Goal: Check status

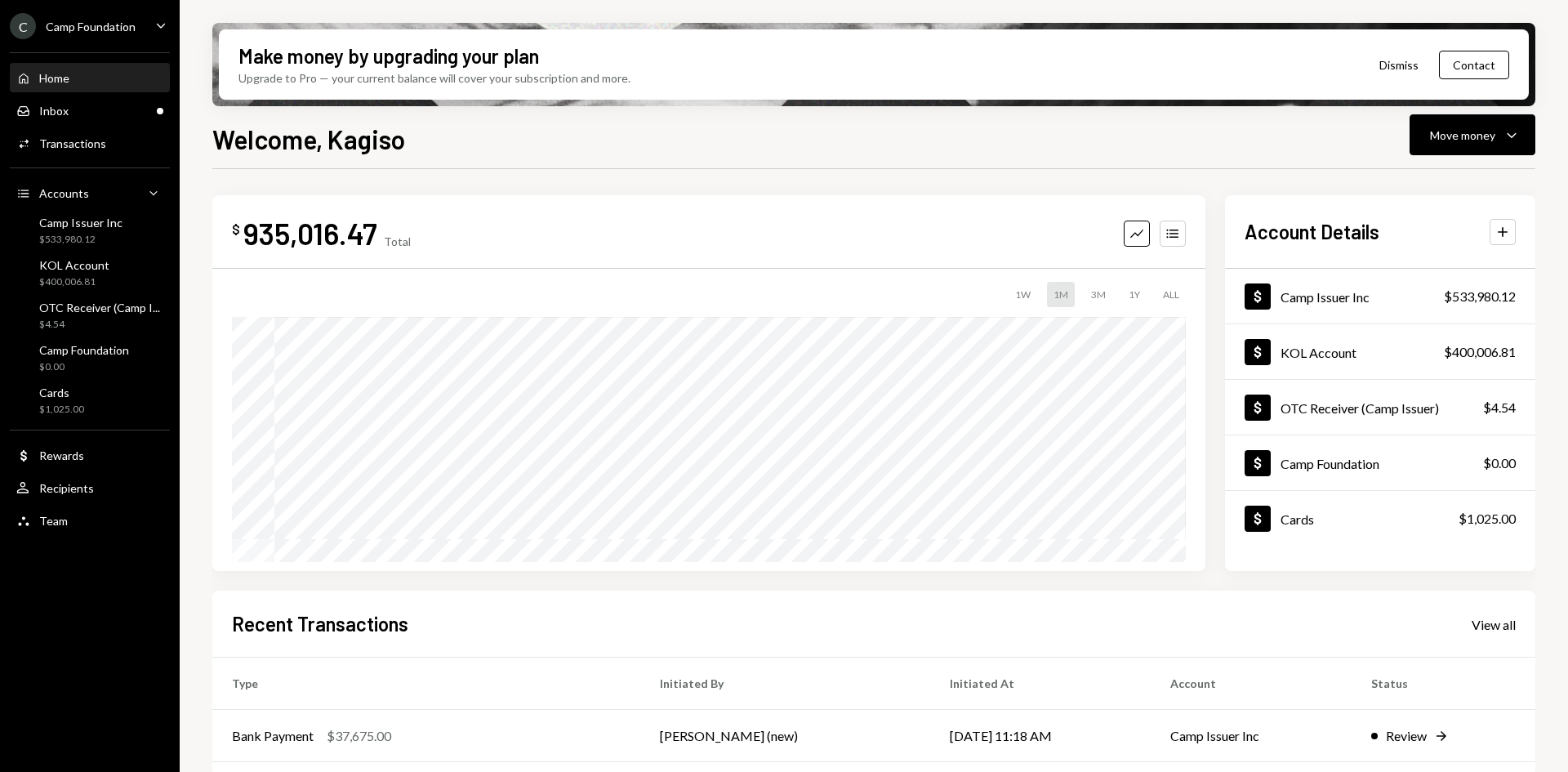
click at [116, 26] on div "Camp Foundation" at bounding box center [90, 26] width 90 height 14
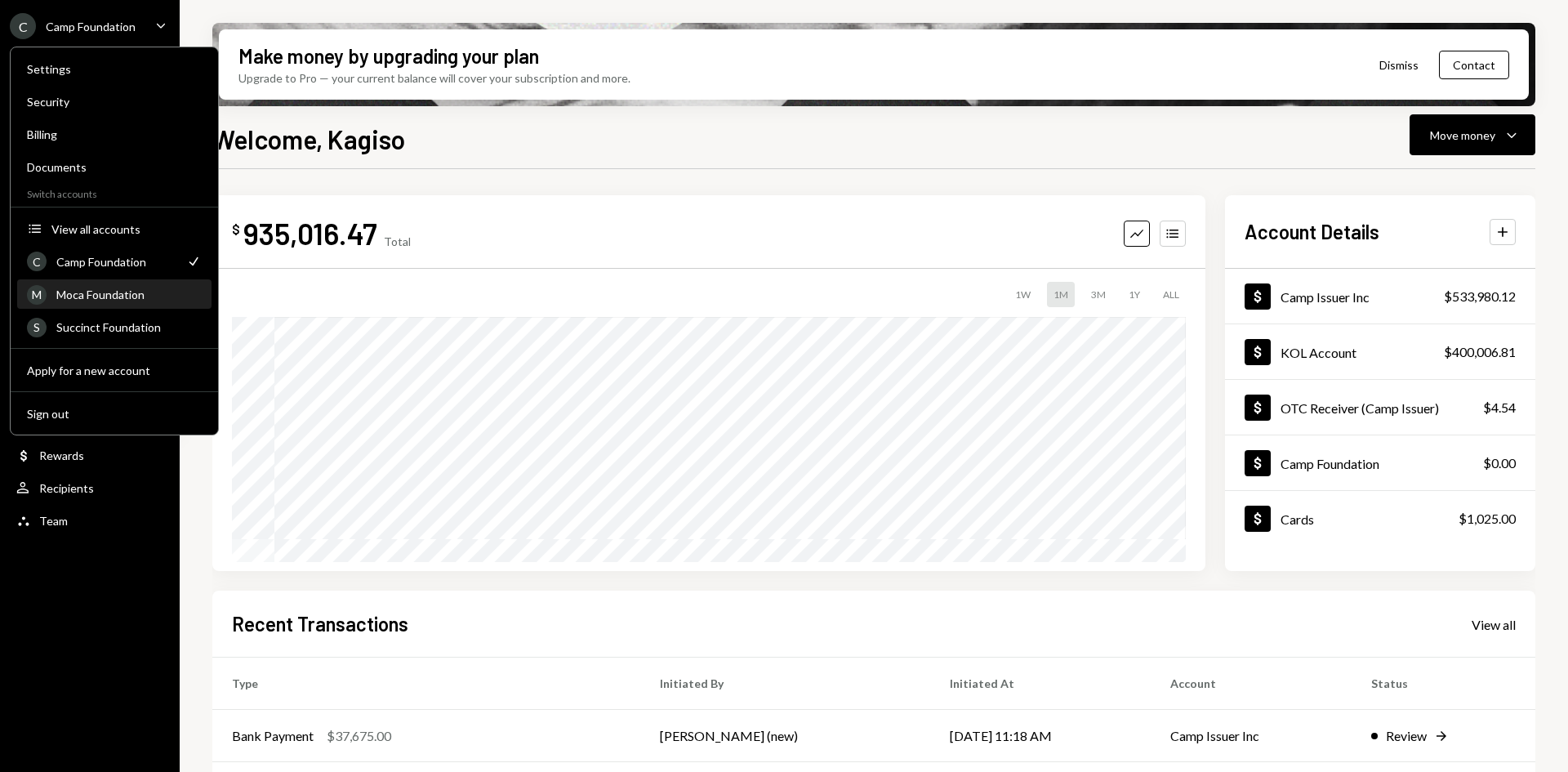
click at [115, 302] on div "M Moca Foundation" at bounding box center [114, 295] width 174 height 28
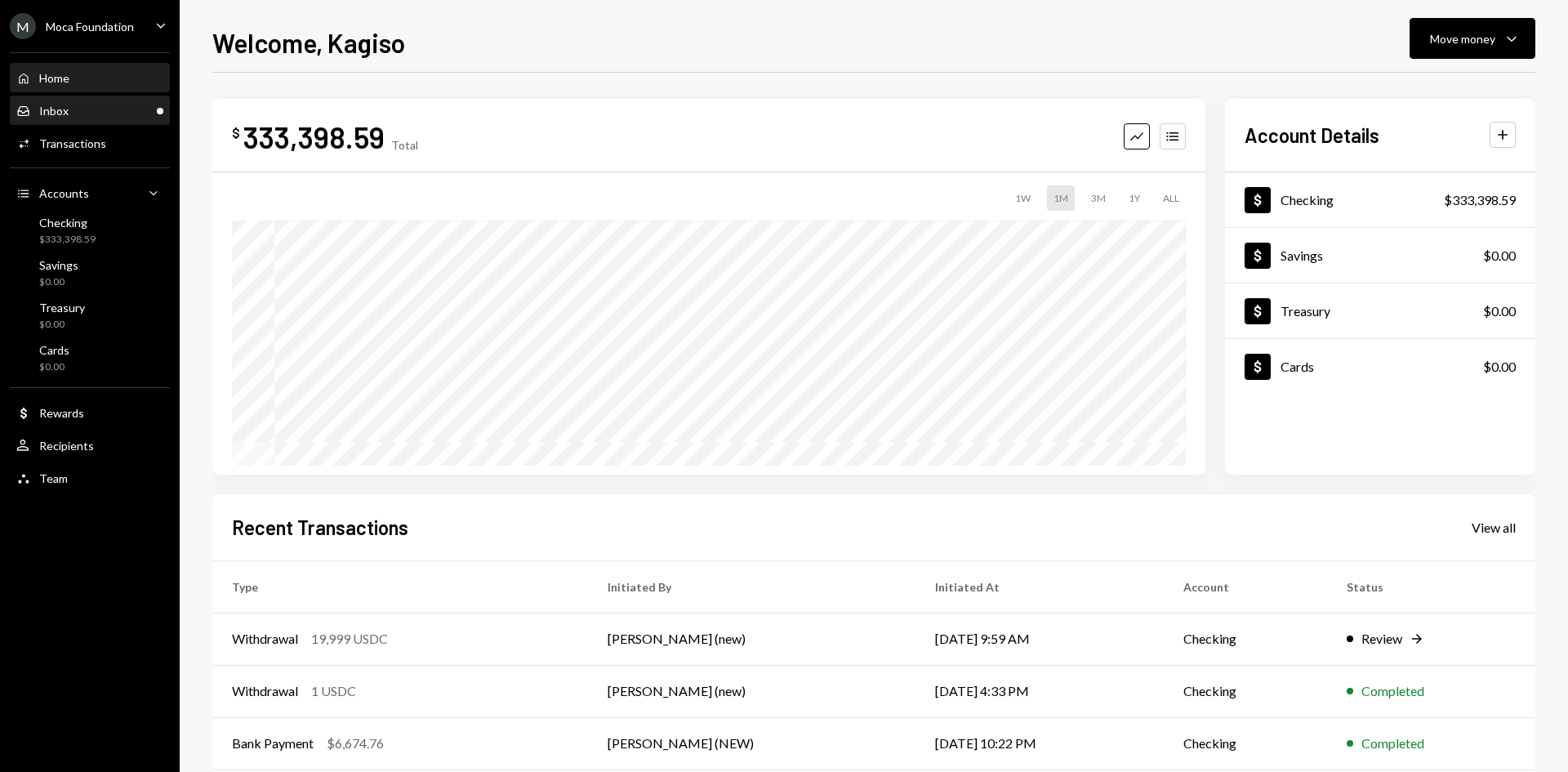
click at [130, 112] on div "Inbox Inbox" at bounding box center [90, 111] width 147 height 15
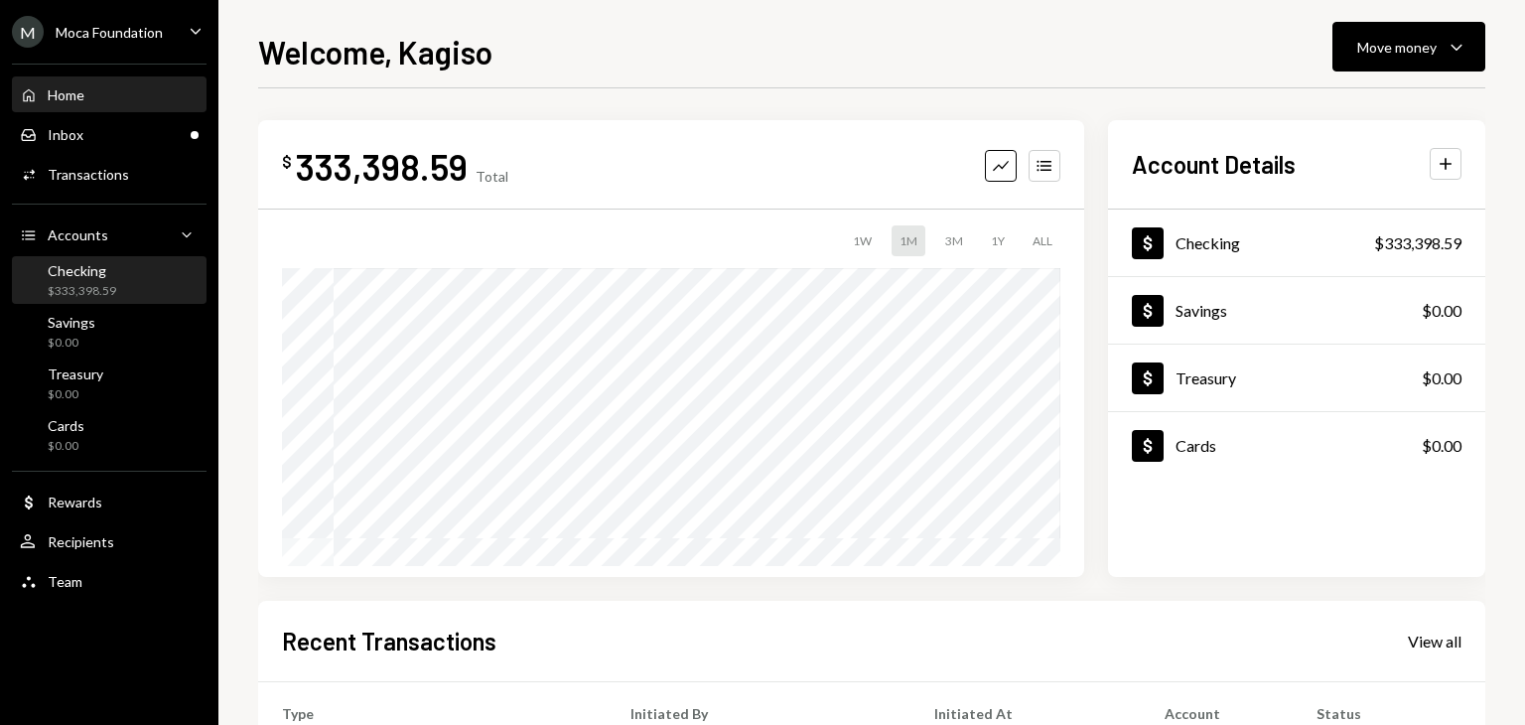
click at [117, 281] on div "Checking $333,398.59" at bounding box center [109, 281] width 179 height 38
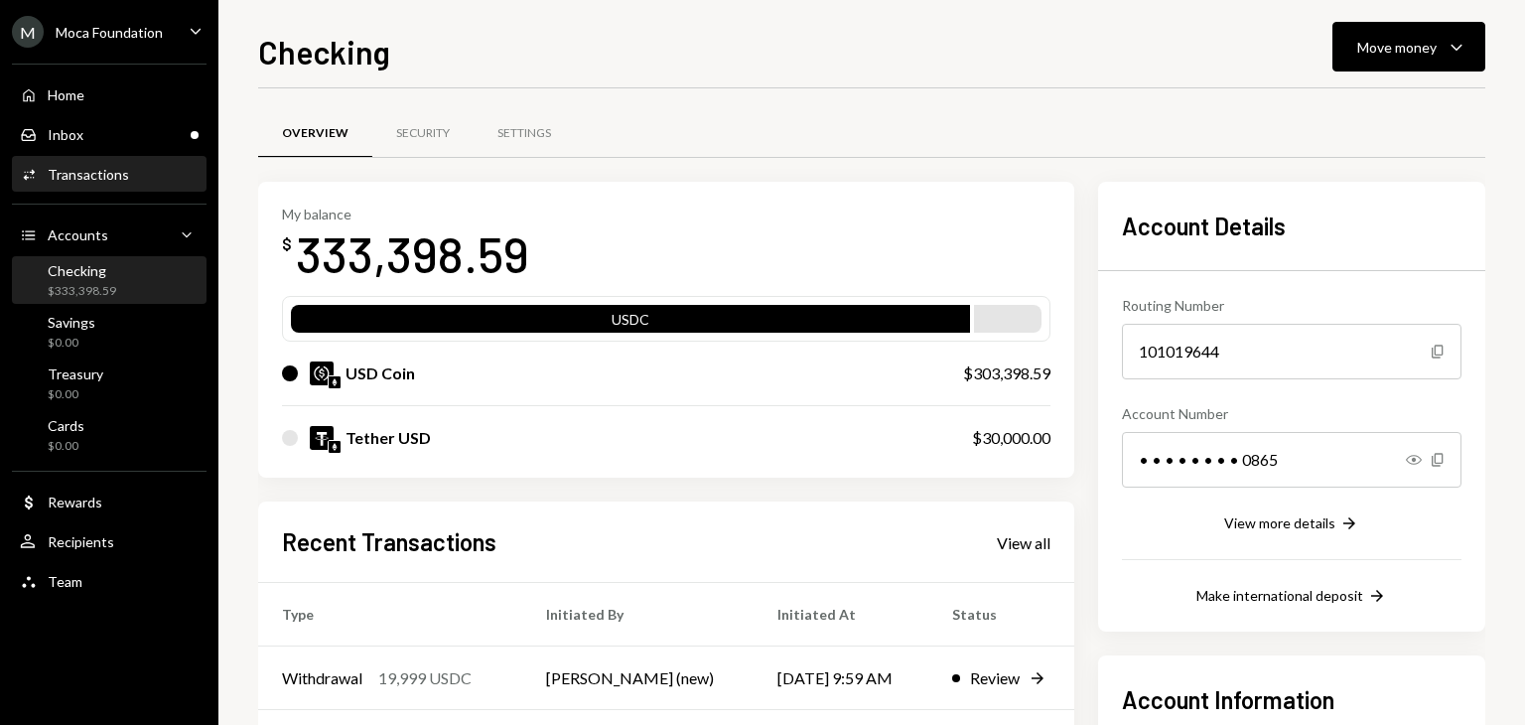
click at [136, 176] on div "Activities Transactions" at bounding box center [109, 175] width 179 height 18
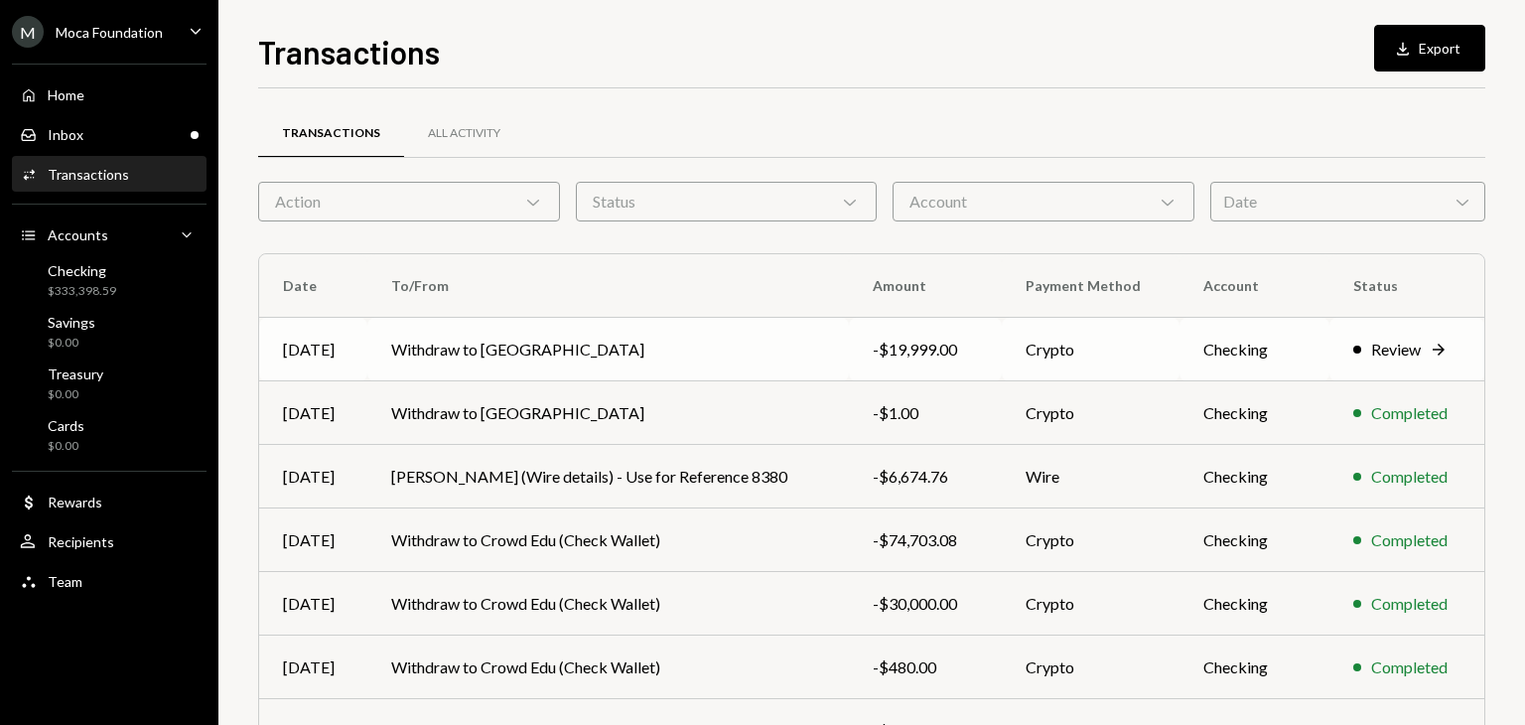
click at [643, 350] on td "Withdraw to Trevary" at bounding box center [608, 350] width 482 height 64
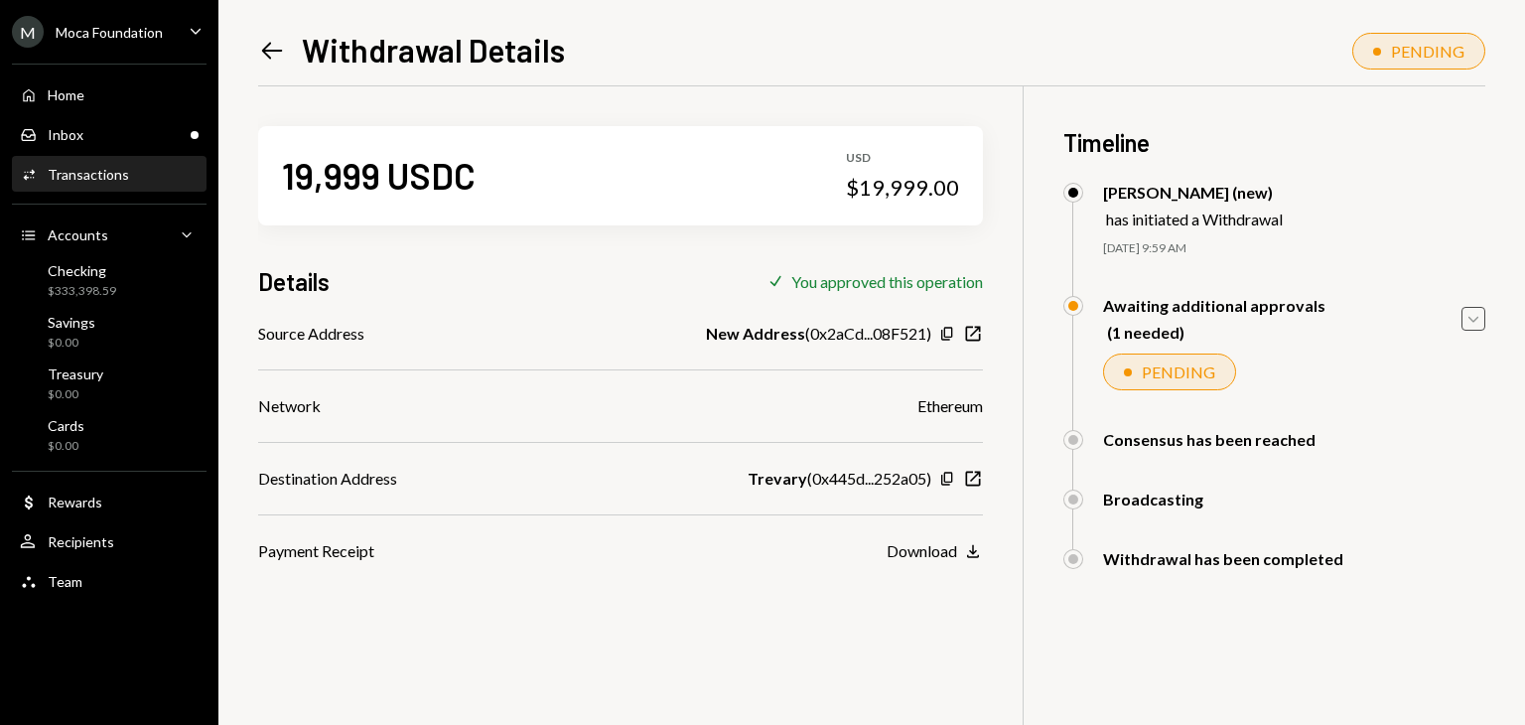
click at [1469, 319] on icon "button" at bounding box center [1473, 320] width 10 height 6
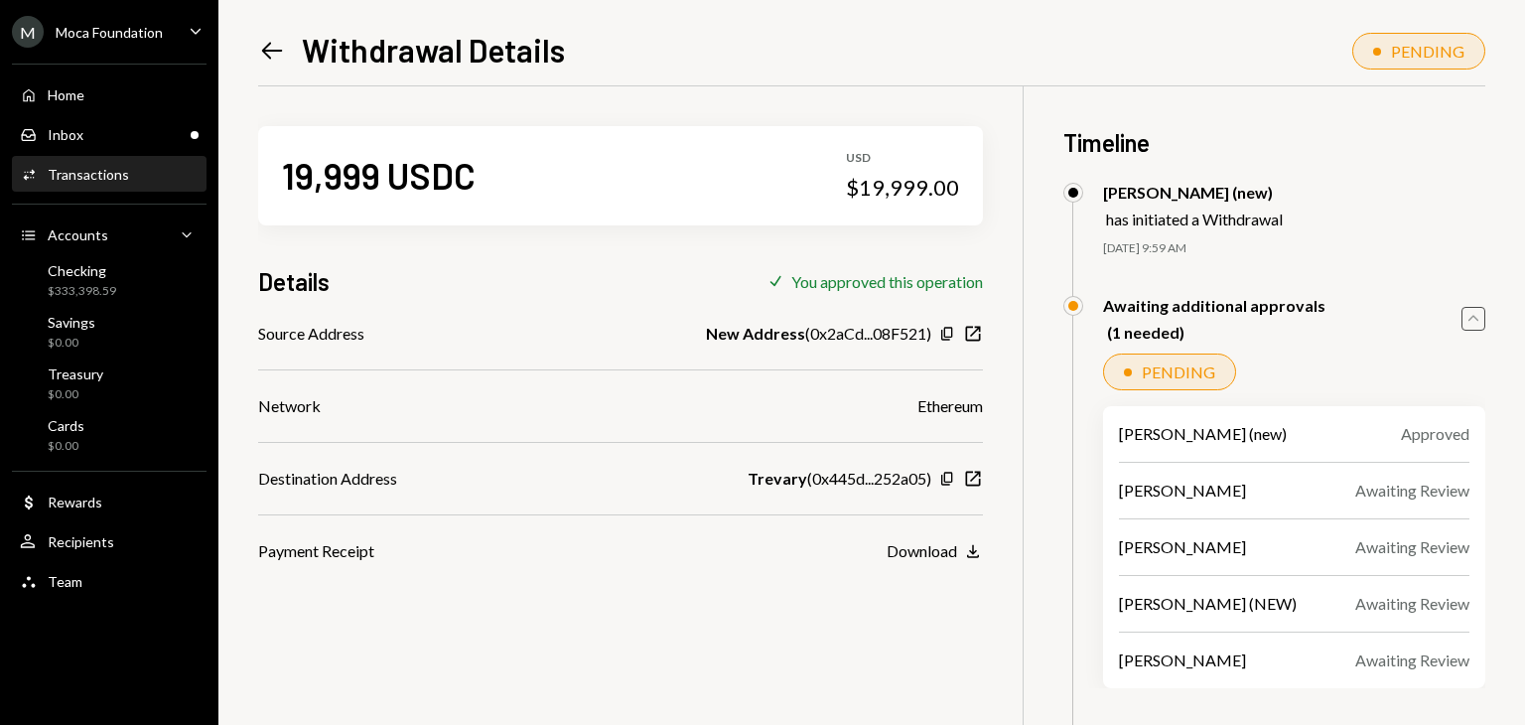
click at [258, 43] on icon "Left Arrow" at bounding box center [272, 51] width 28 height 28
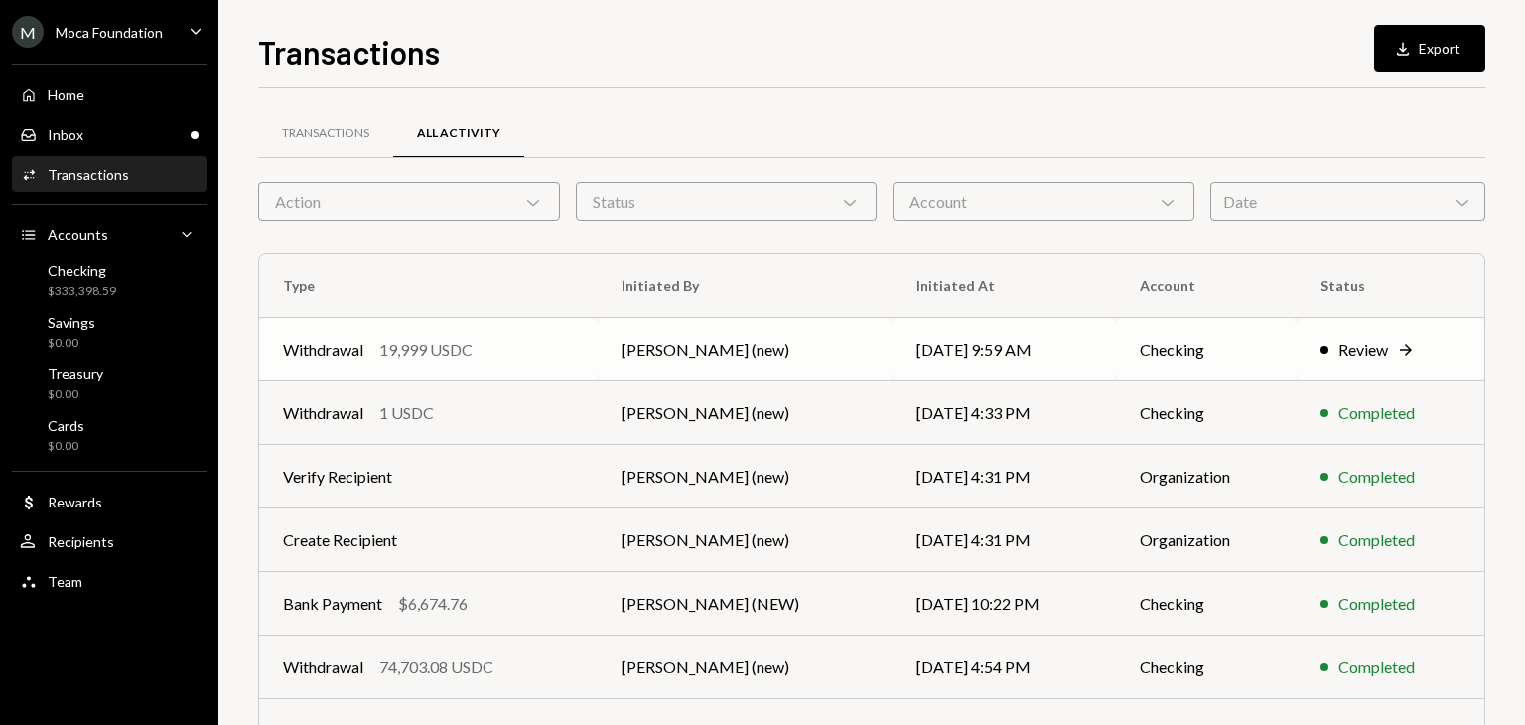
click at [1116, 353] on td "Checking" at bounding box center [1206, 350] width 181 height 64
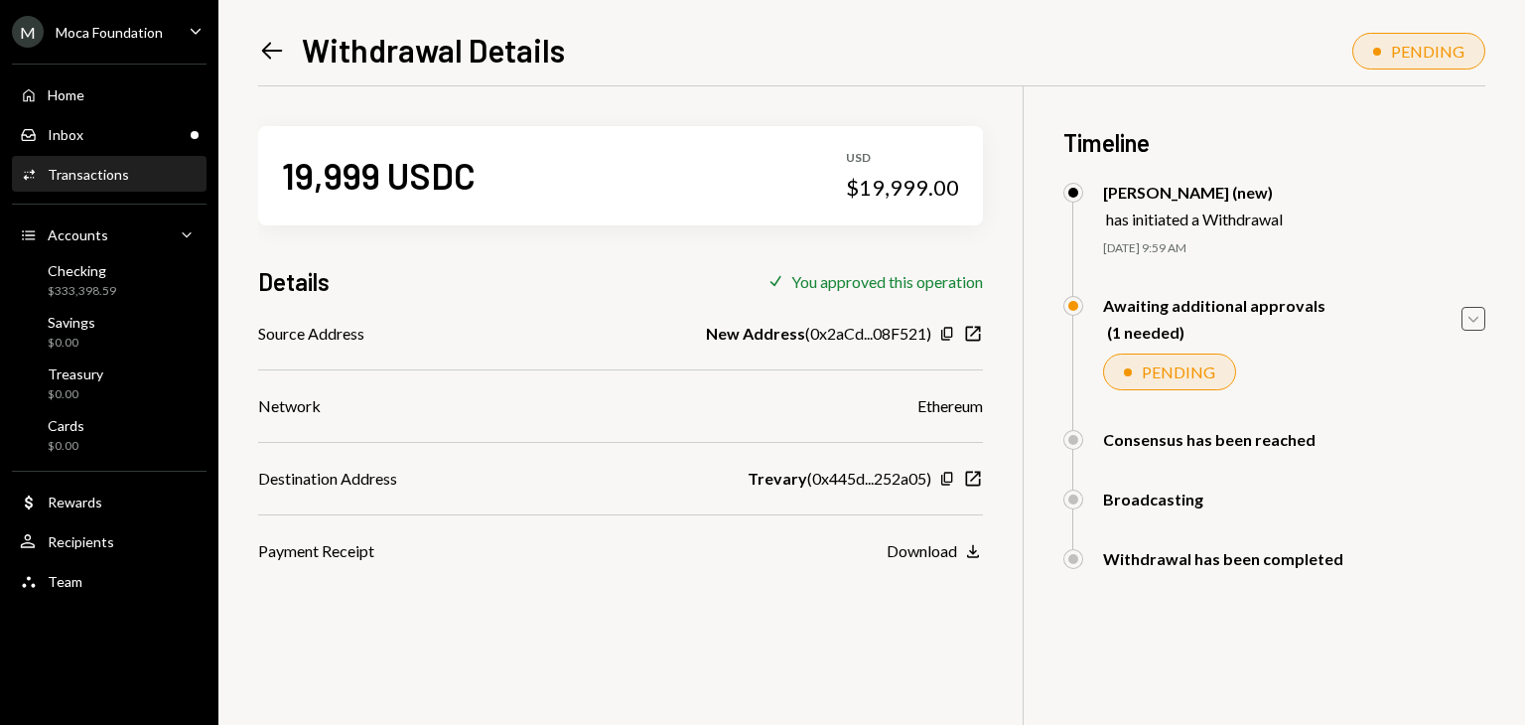
click at [1481, 312] on icon "Caret Down" at bounding box center [1473, 319] width 22 height 22
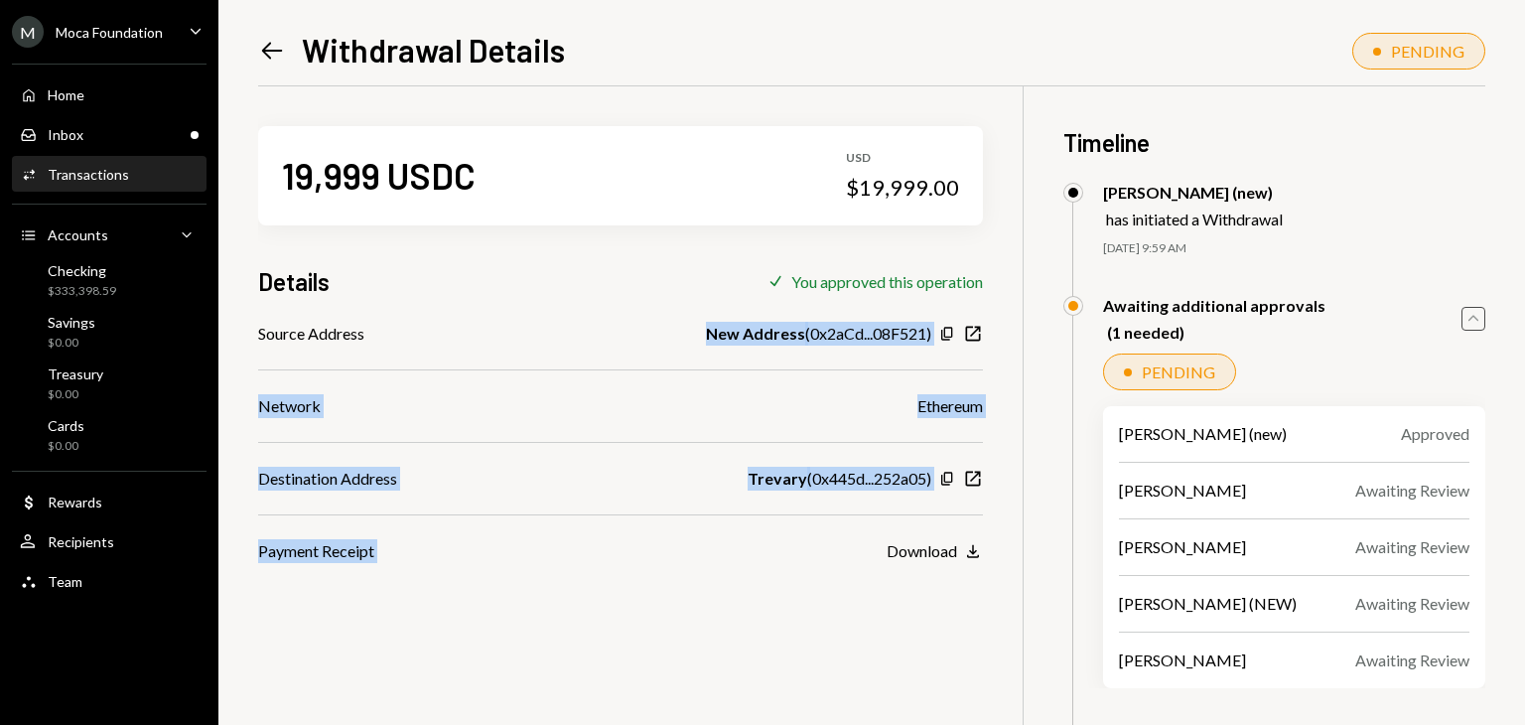
drag, startPoint x: 691, startPoint y: 335, endPoint x: 767, endPoint y: 573, distance: 250.2
click at [770, 573] on div "19,999 USDC USD $19,999.00 Details Check You approved this operation Source Add…" at bounding box center [871, 496] width 1227 height 821
click at [767, 573] on div "19,999 USDC USD $19,999.00 Details Check You approved this operation Source Add…" at bounding box center [871, 496] width 1227 height 821
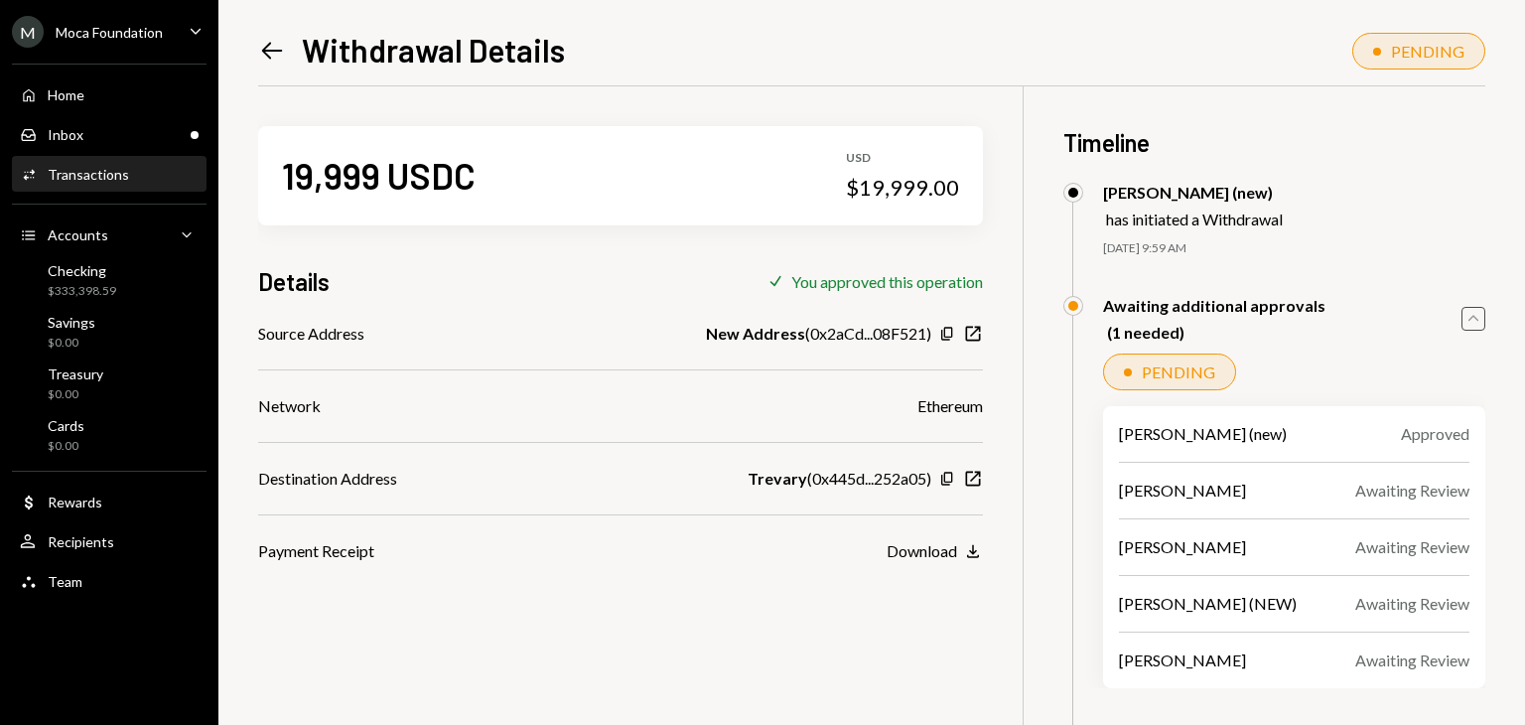
click at [707, 98] on div "19,999 USDC USD $19,999.00 Details Check You approved this operation Source Add…" at bounding box center [620, 324] width 725 height 476
click at [135, 168] on div "Activities Transactions" at bounding box center [109, 175] width 179 height 18
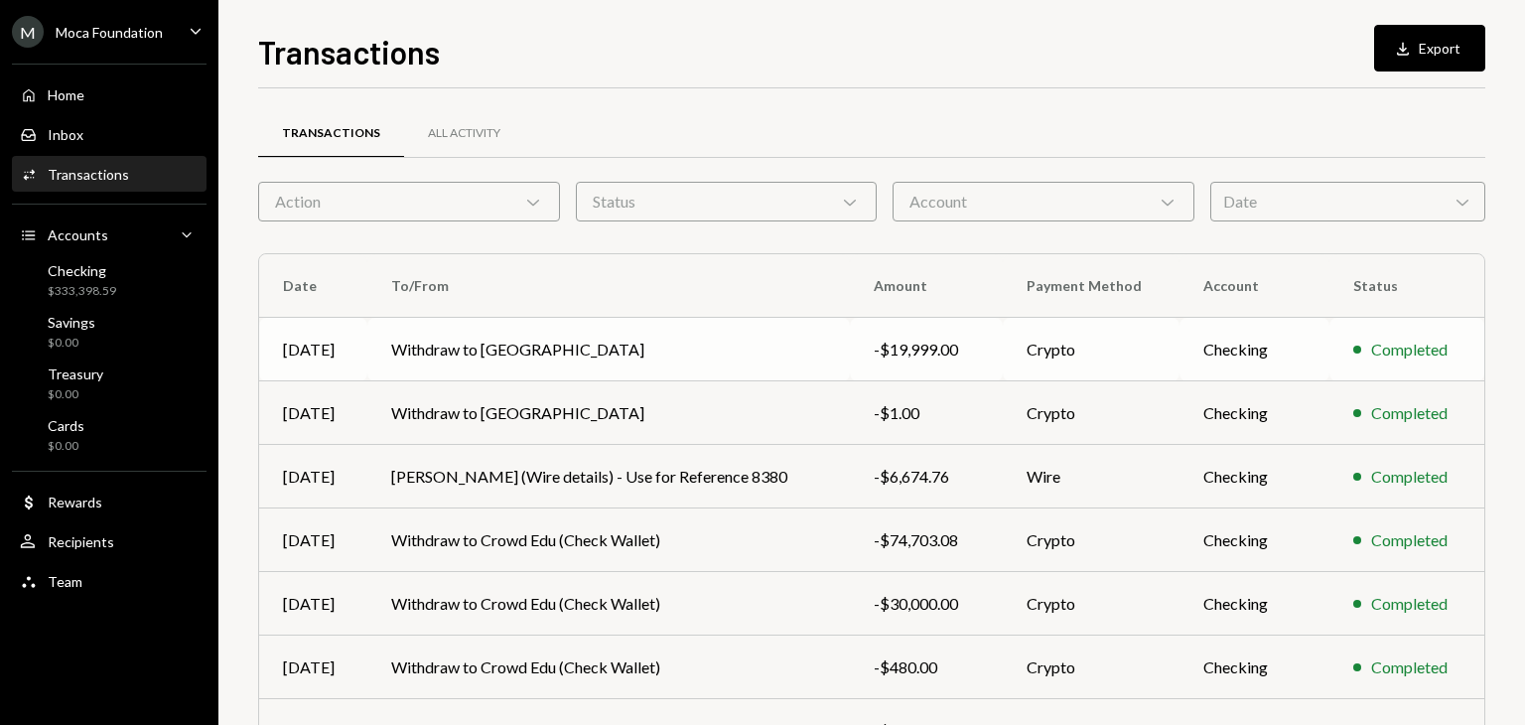
click at [1064, 343] on td "Crypto" at bounding box center [1091, 350] width 177 height 64
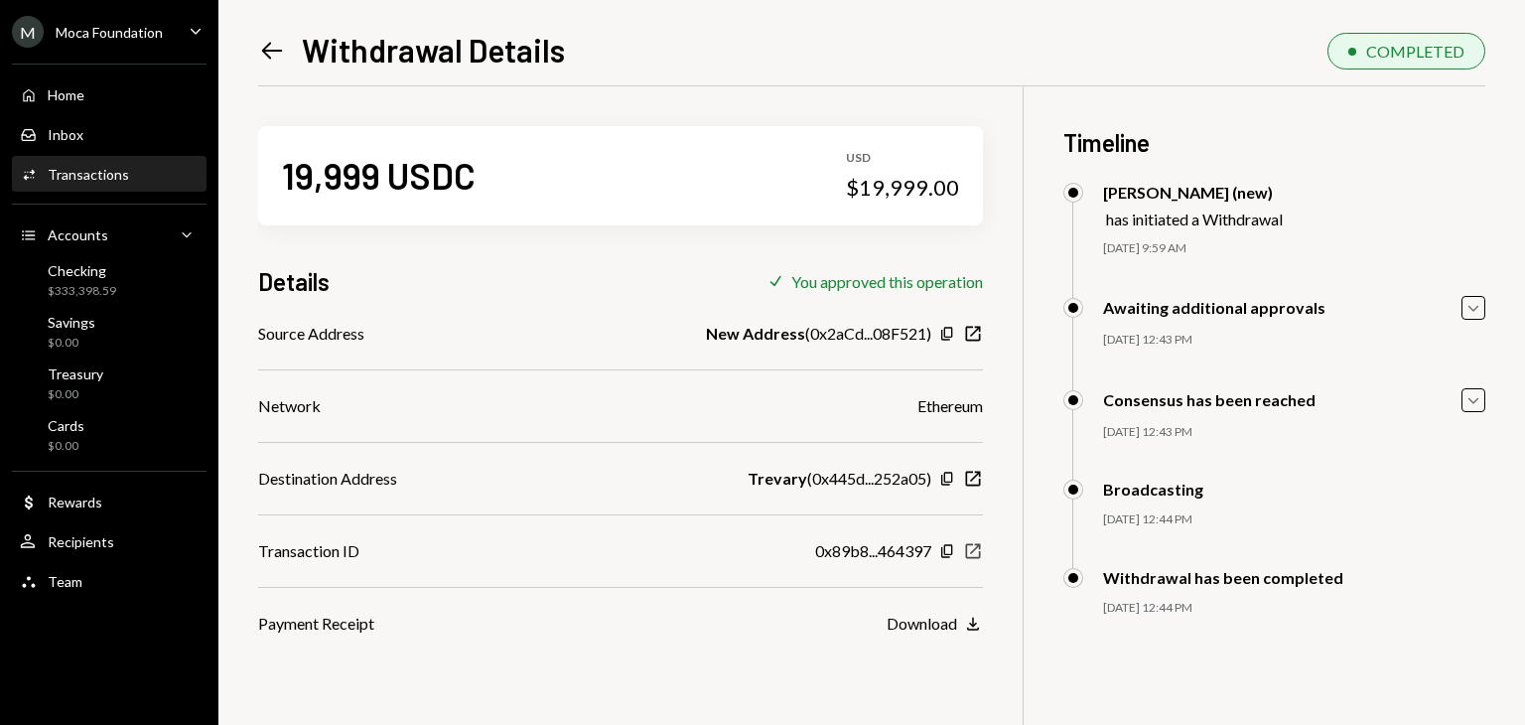
click at [976, 556] on icon "New Window" at bounding box center [973, 551] width 20 height 20
